Goal: Information Seeking & Learning: Learn about a topic

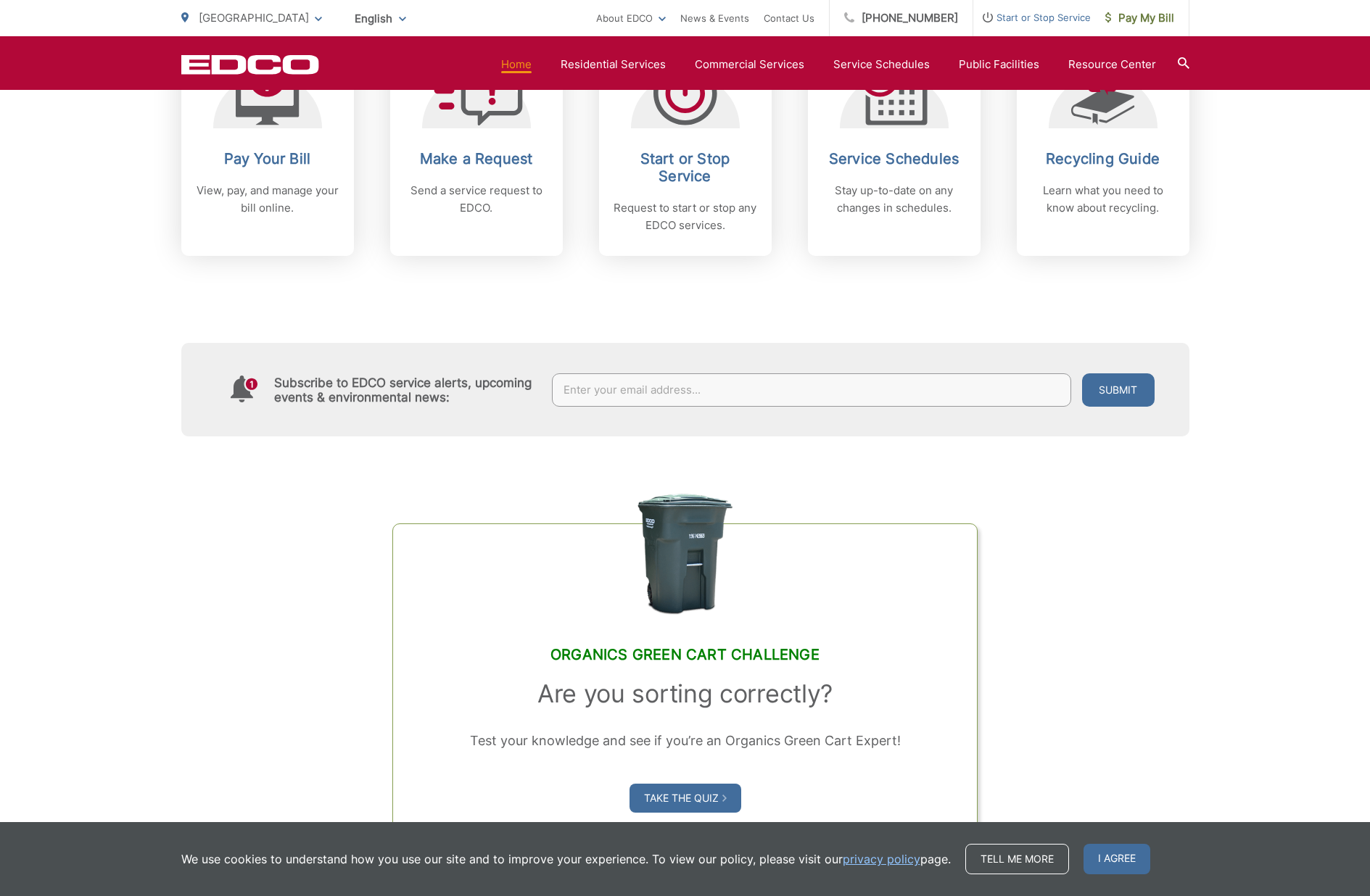
scroll to position [596, 0]
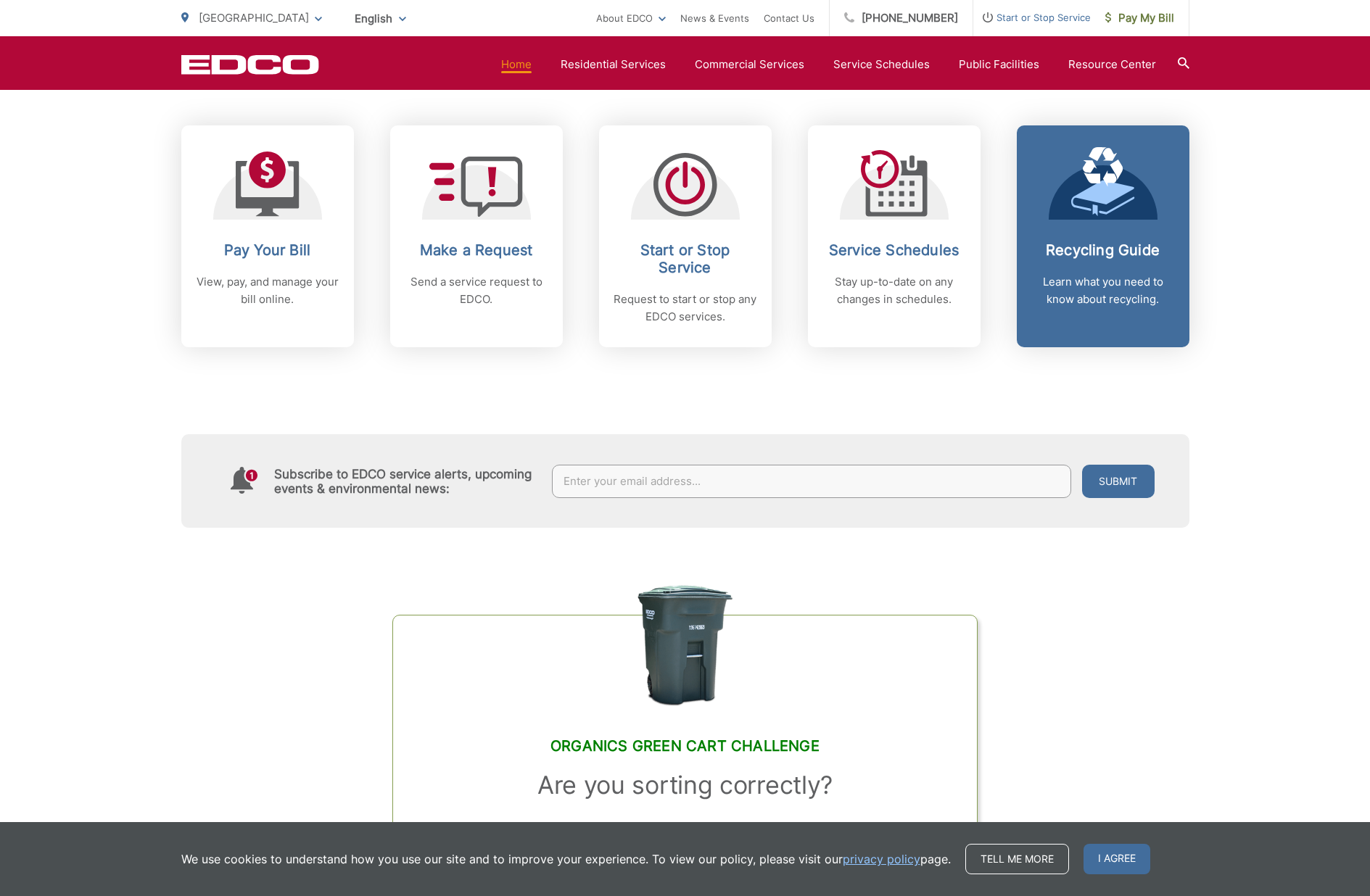
click at [1105, 276] on p "Learn what you need to know about recycling." at bounding box center [1103, 291] width 143 height 35
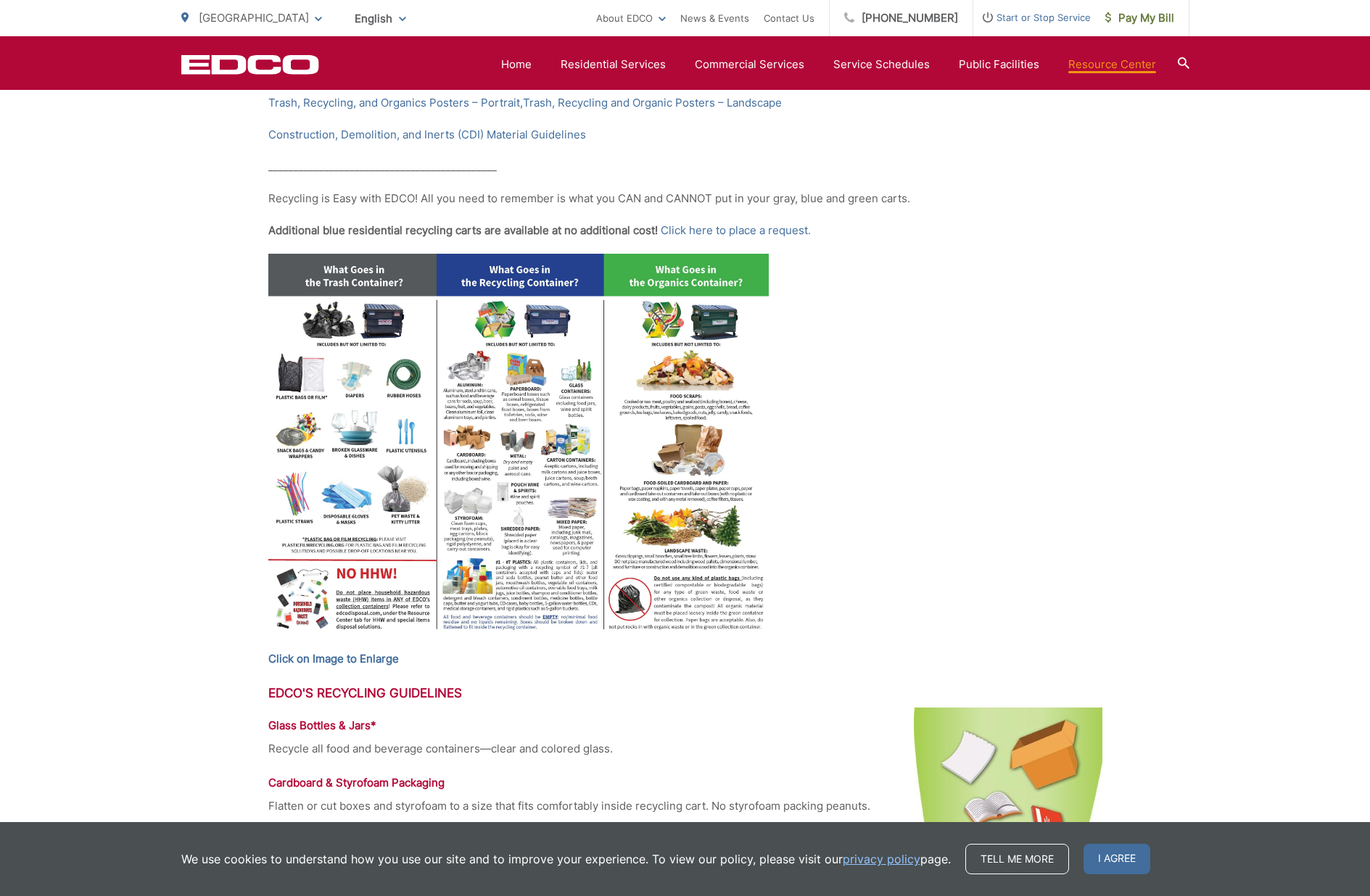
scroll to position [640, 0]
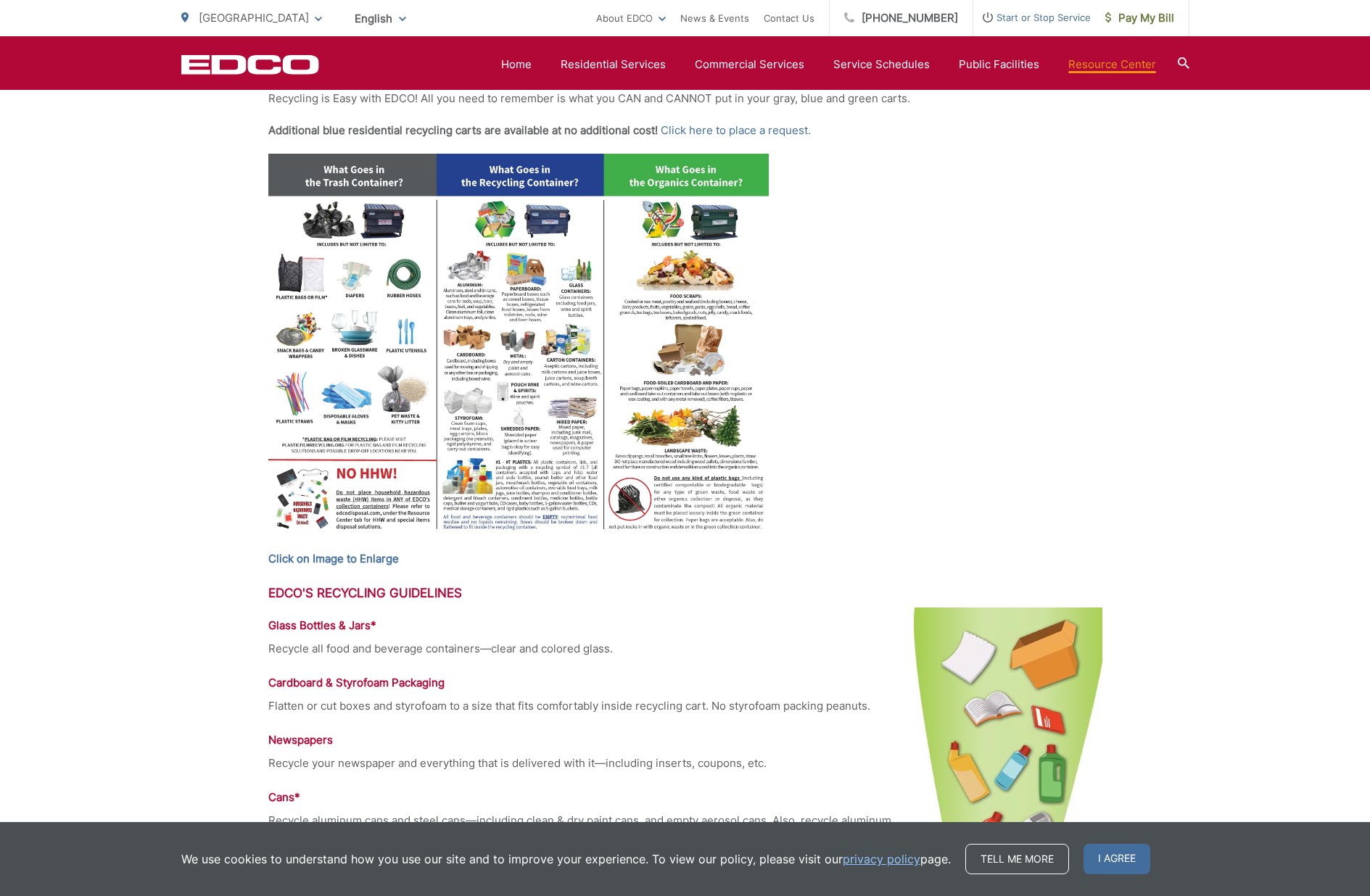
click at [514, 321] on img at bounding box center [519, 347] width 501 height 387
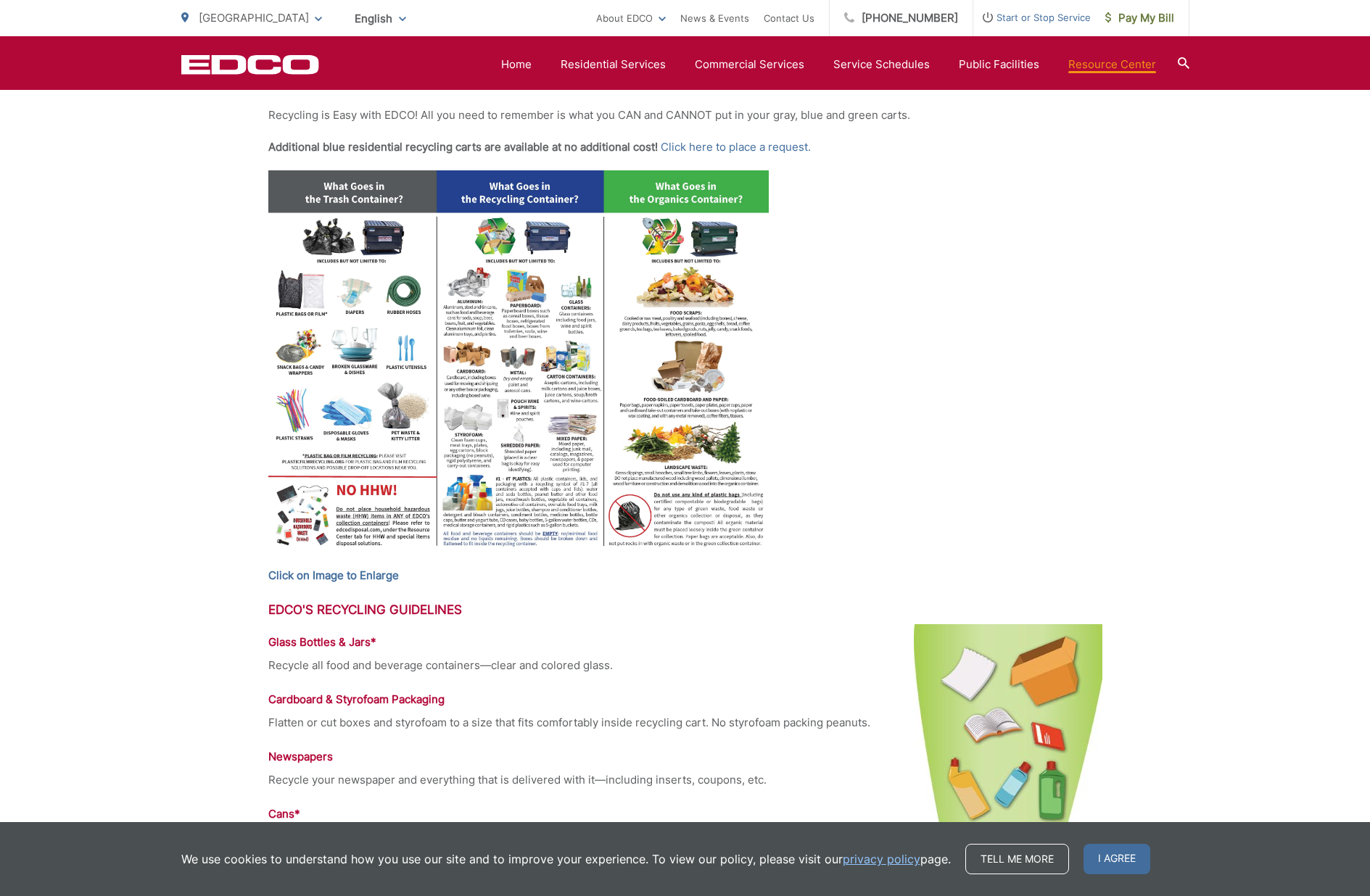
scroll to position [0, 0]
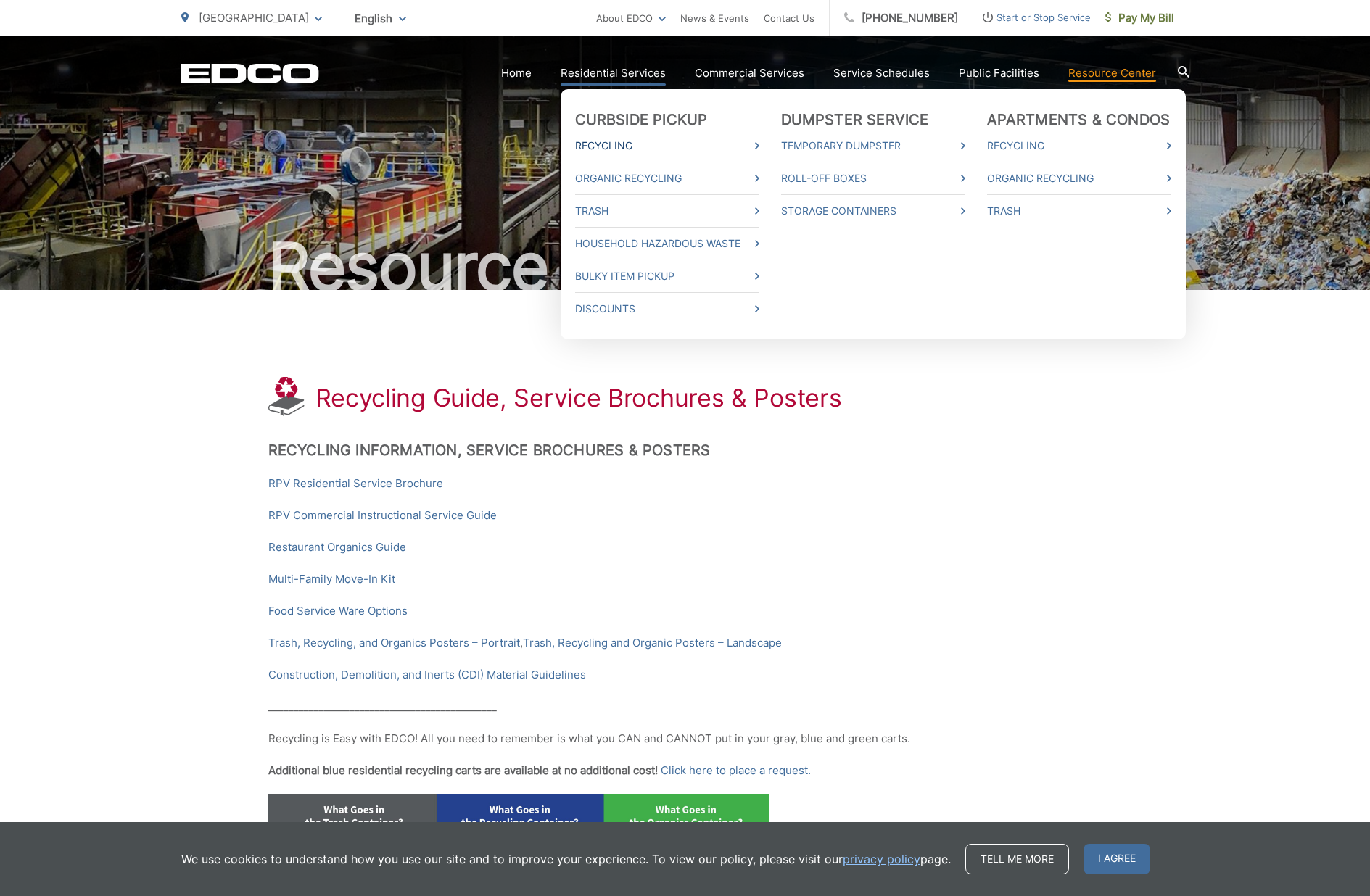
click at [597, 146] on link "Recycling" at bounding box center [667, 145] width 184 height 17
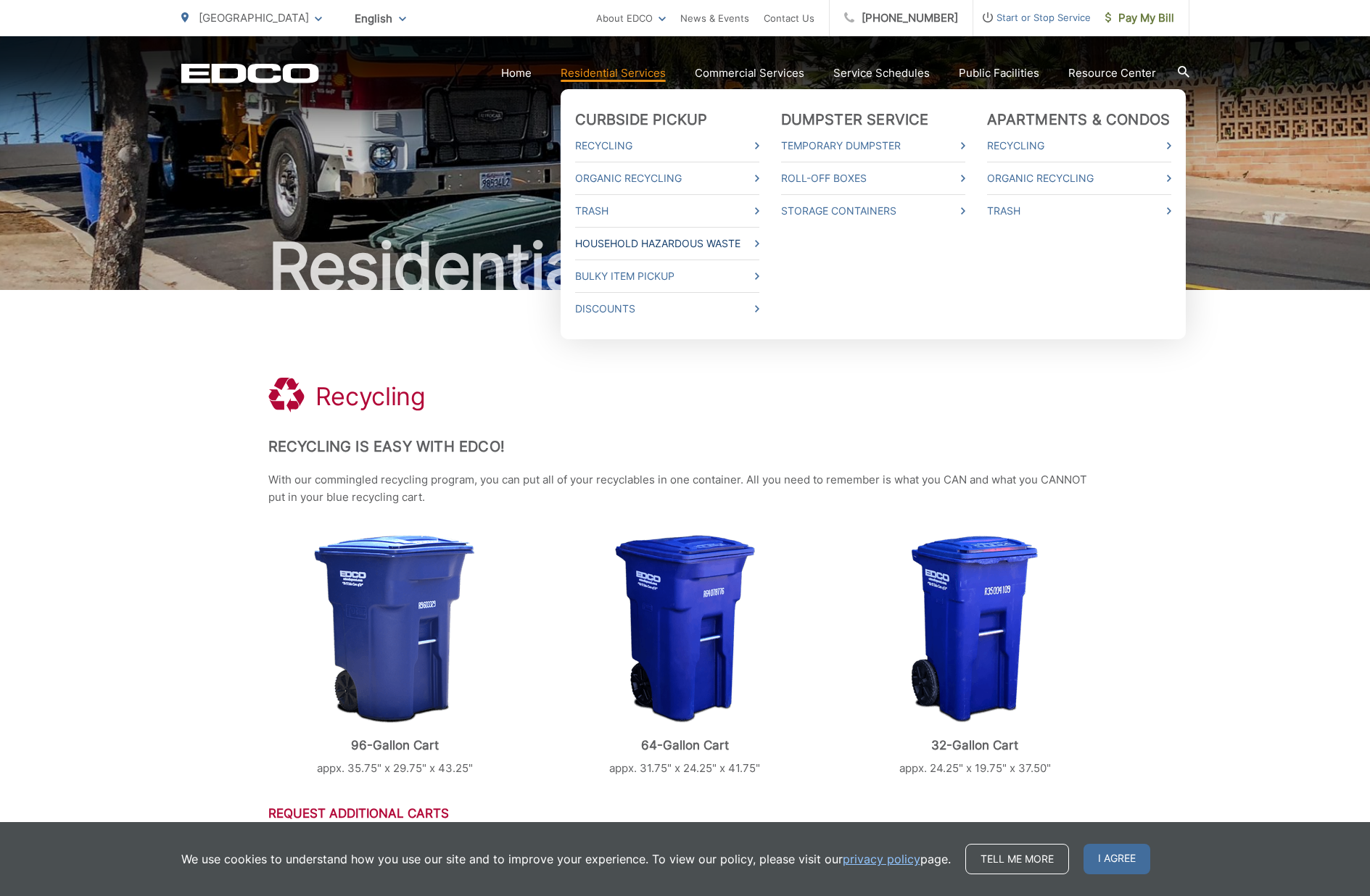
click at [681, 237] on link "Household Hazardous Waste" at bounding box center [667, 243] width 184 height 17
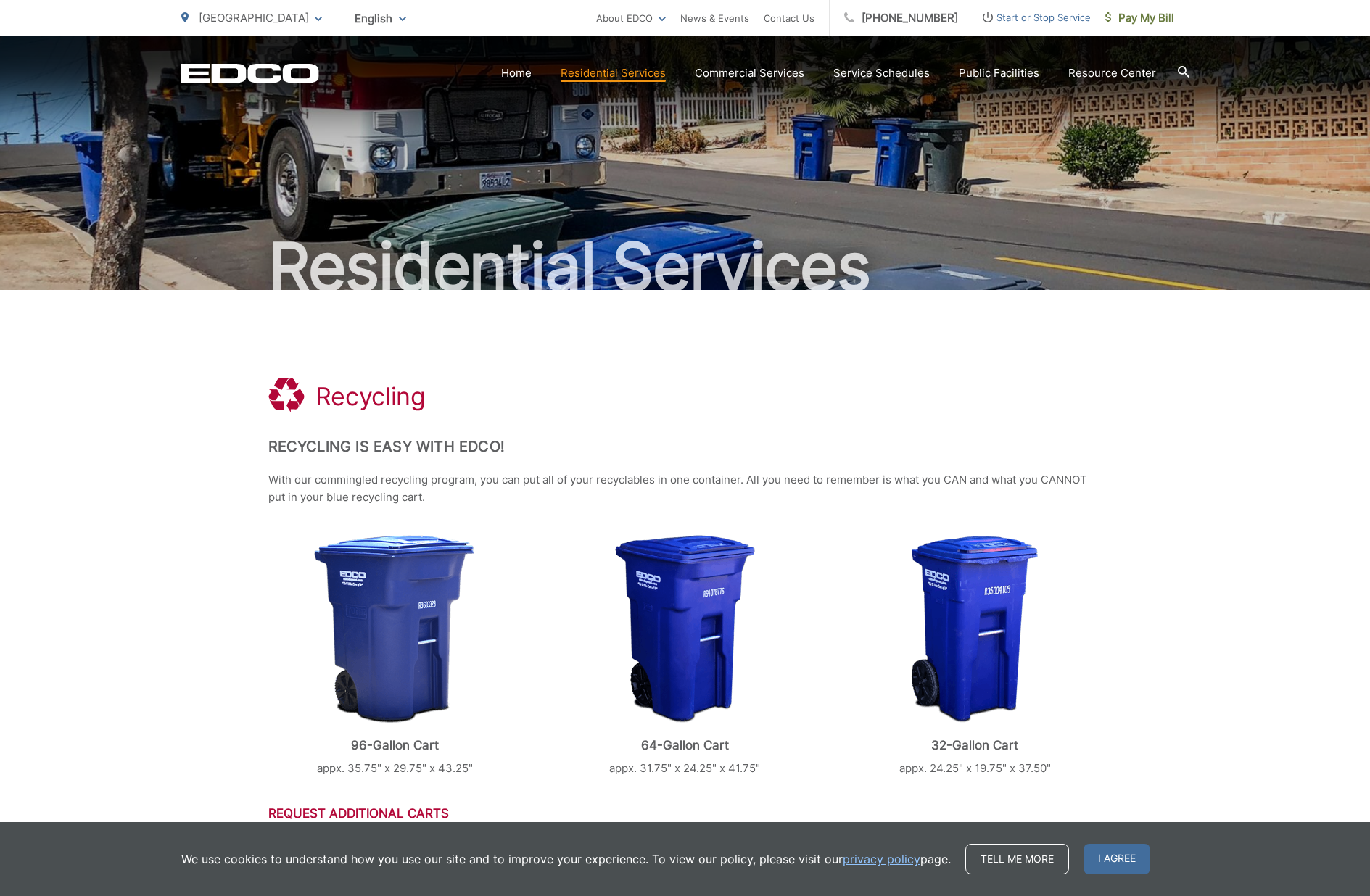
scroll to position [471, 0]
